Goal: Navigation & Orientation: Find specific page/section

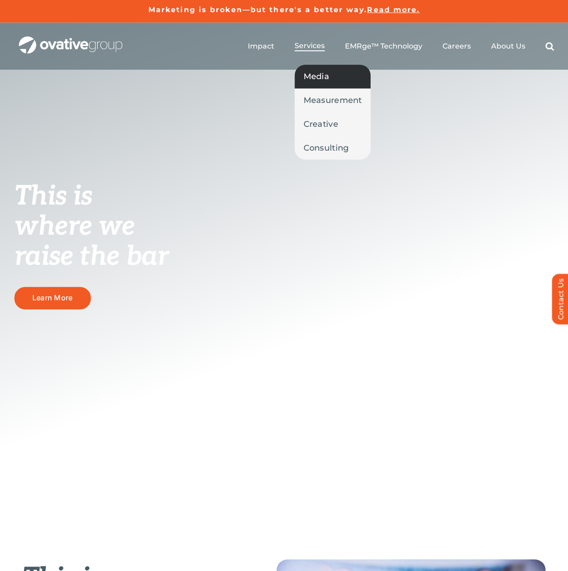
click at [321, 80] on span "Media" at bounding box center [317, 76] width 26 height 13
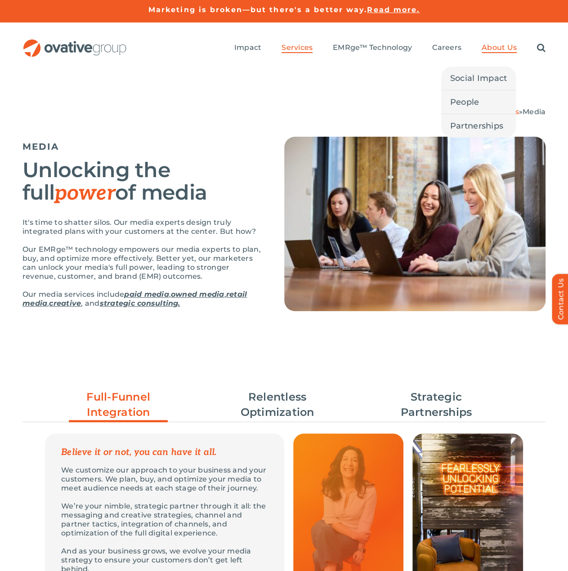
click at [501, 47] on span "About Us" at bounding box center [499, 47] width 35 height 9
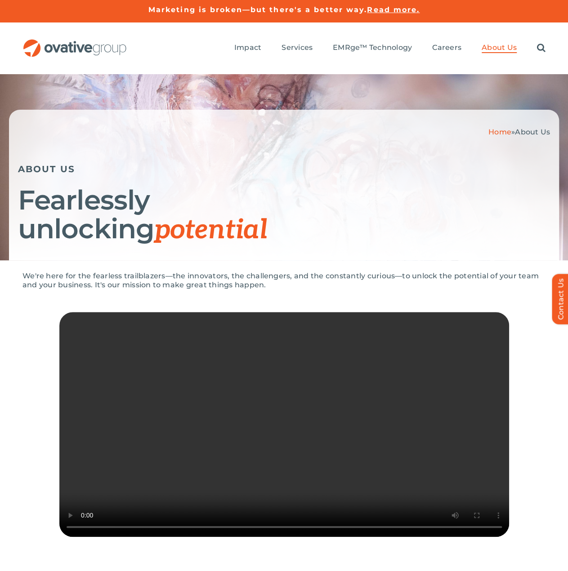
click at [103, 37] on div "Search for: * Toggle Navigation Impact Expert Insights Case Studies Awards & Pr…" at bounding box center [283, 48] width 523 height 29
click at [98, 47] on img "OG_Full_horizontal_RGB" at bounding box center [74, 48] width 105 height 18
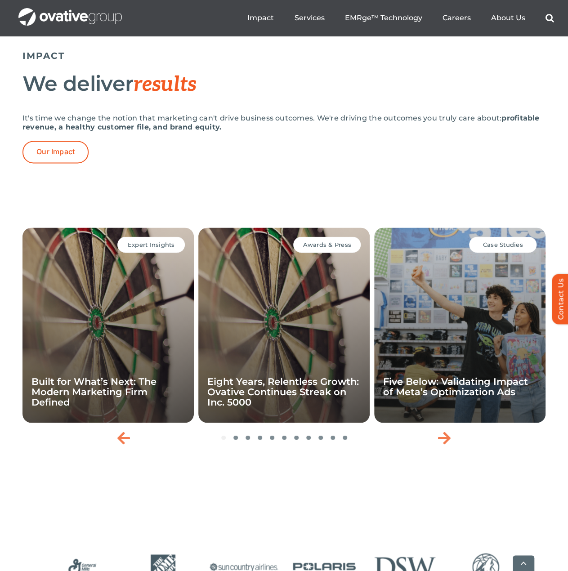
scroll to position [2203, 0]
